Goal: Entertainment & Leisure: Consume media (video, audio)

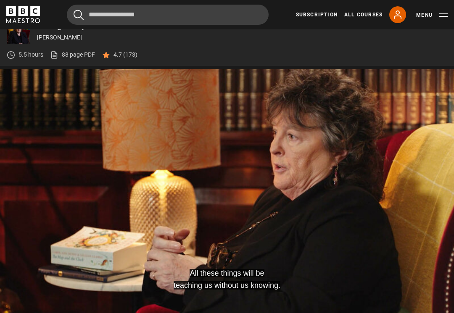
click at [191, 167] on video-js "All these things will be teaching us without us knowing. Video Player is loadin…" at bounding box center [227, 196] width 454 height 255
click at [220, 191] on div "Video Player is loading." at bounding box center [227, 197] width 42 height 42
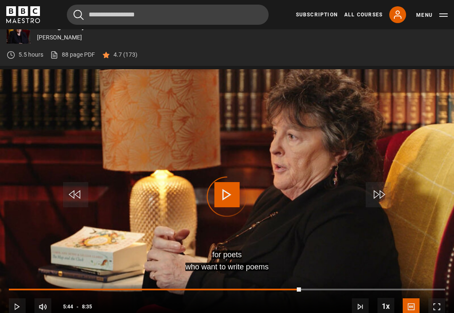
click at [224, 192] on div "Video Player is loading." at bounding box center [227, 197] width 42 height 42
click at [224, 193] on div "Video Player is loading." at bounding box center [227, 197] width 42 height 42
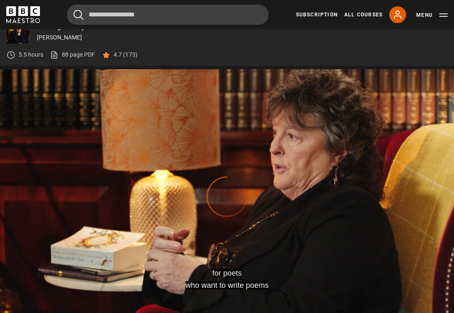
click at [218, 189] on div "Video Player is loading." at bounding box center [227, 197] width 42 height 42
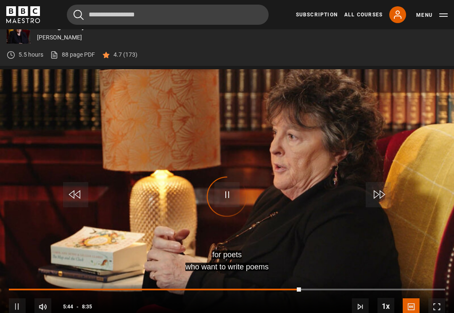
click at [221, 193] on div "Video Player is loading." at bounding box center [227, 197] width 42 height 42
click at [220, 192] on div "Video Player is loading." at bounding box center [227, 197] width 42 height 42
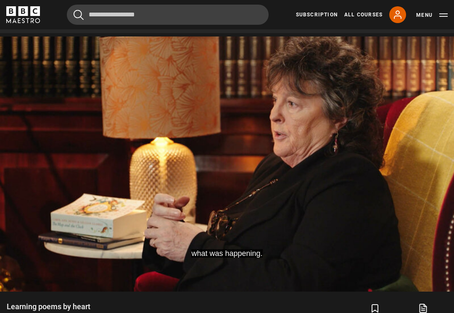
scroll to position [362, 0]
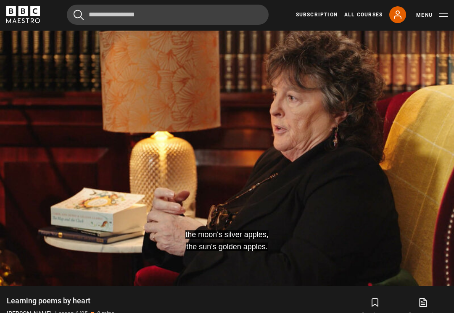
click at [200, 166] on video-js "the moon's silver apples, the sun's golden apples. Video Player is loading. Pla…" at bounding box center [227, 158] width 454 height 255
click at [186, 160] on video-js "the moon's silver apples, the sun's golden apples. Video Player is loading. Pla…" at bounding box center [227, 158] width 454 height 255
click at [210, 166] on video-js "the moon's silver apples, the sun's golden apples. Video Player is loading. Pla…" at bounding box center [227, 158] width 454 height 255
click at [212, 159] on button "Pause" at bounding box center [226, 156] width 29 height 38
click at [171, 142] on video-js "the moon's silver apples, the sun's golden apples. Video Player is loading. Pla…" at bounding box center [227, 158] width 454 height 255
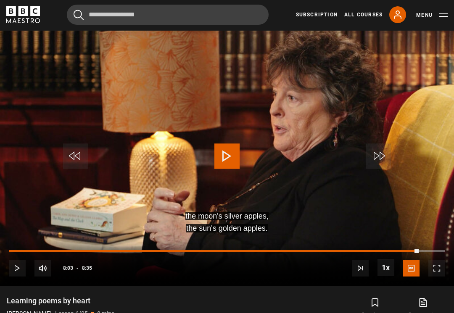
click at [197, 162] on video-js "the moon's silver apples, the sun's golden apples. Video Player is loading. Pla…" at bounding box center [227, 158] width 454 height 255
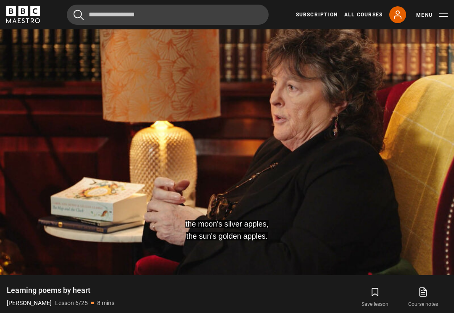
click at [322, 246] on div "Loaded : 92.18%" at bounding box center [227, 244] width 436 height 1
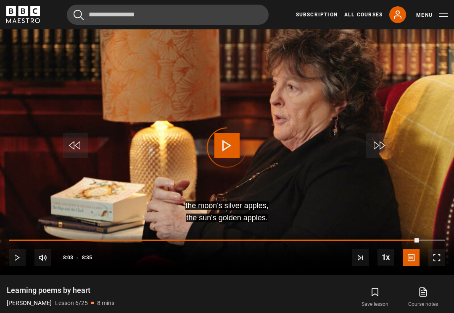
click at [415, 242] on div "Progress Bar" at bounding box center [214, 241] width 410 height 2
